Goal: Navigation & Orientation: Find specific page/section

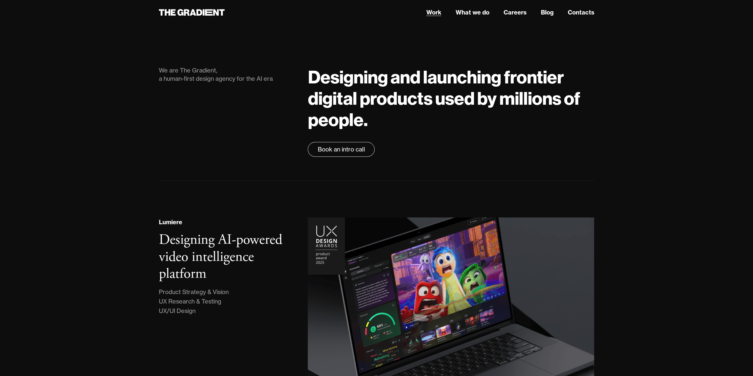
click at [433, 11] on link "Work" at bounding box center [433, 12] width 15 height 9
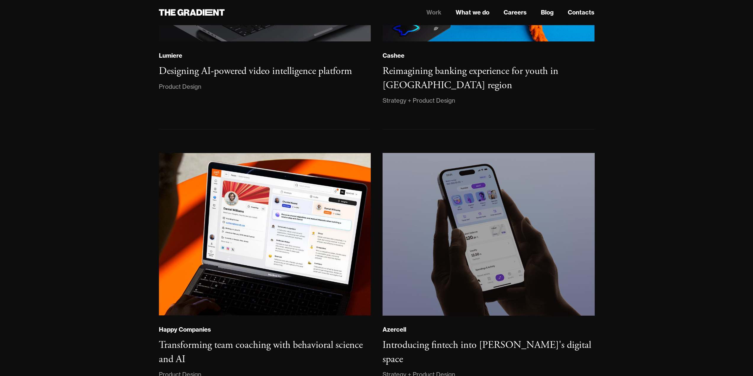
scroll to position [104, 0]
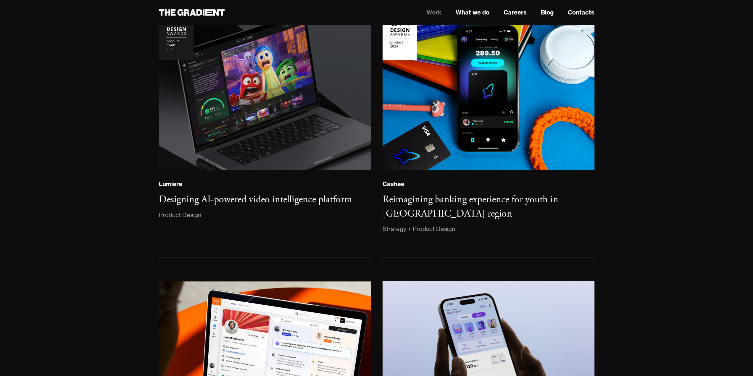
click at [546, 18] on header "Work What we do Careers Blog Contacts" at bounding box center [376, 12] width 753 height 25
click at [547, 16] on link "Blog" at bounding box center [547, 12] width 13 height 9
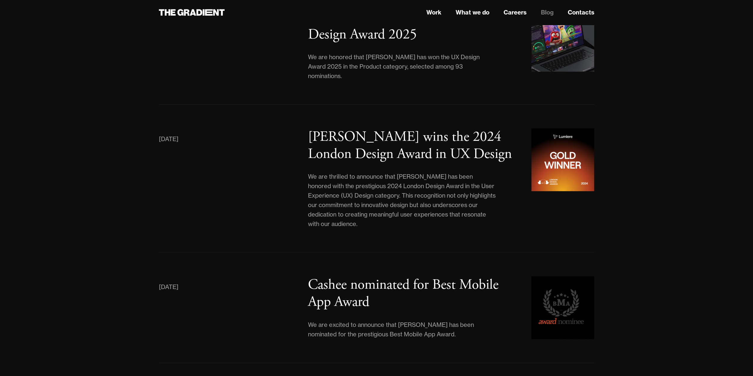
scroll to position [390, 0]
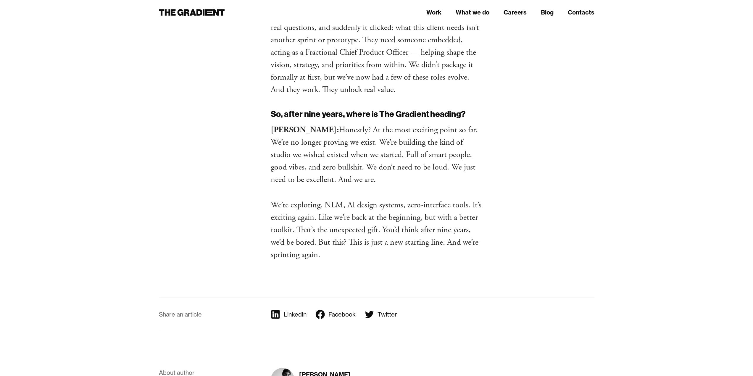
scroll to position [3649, 0]
